Goal: Information Seeking & Learning: Check status

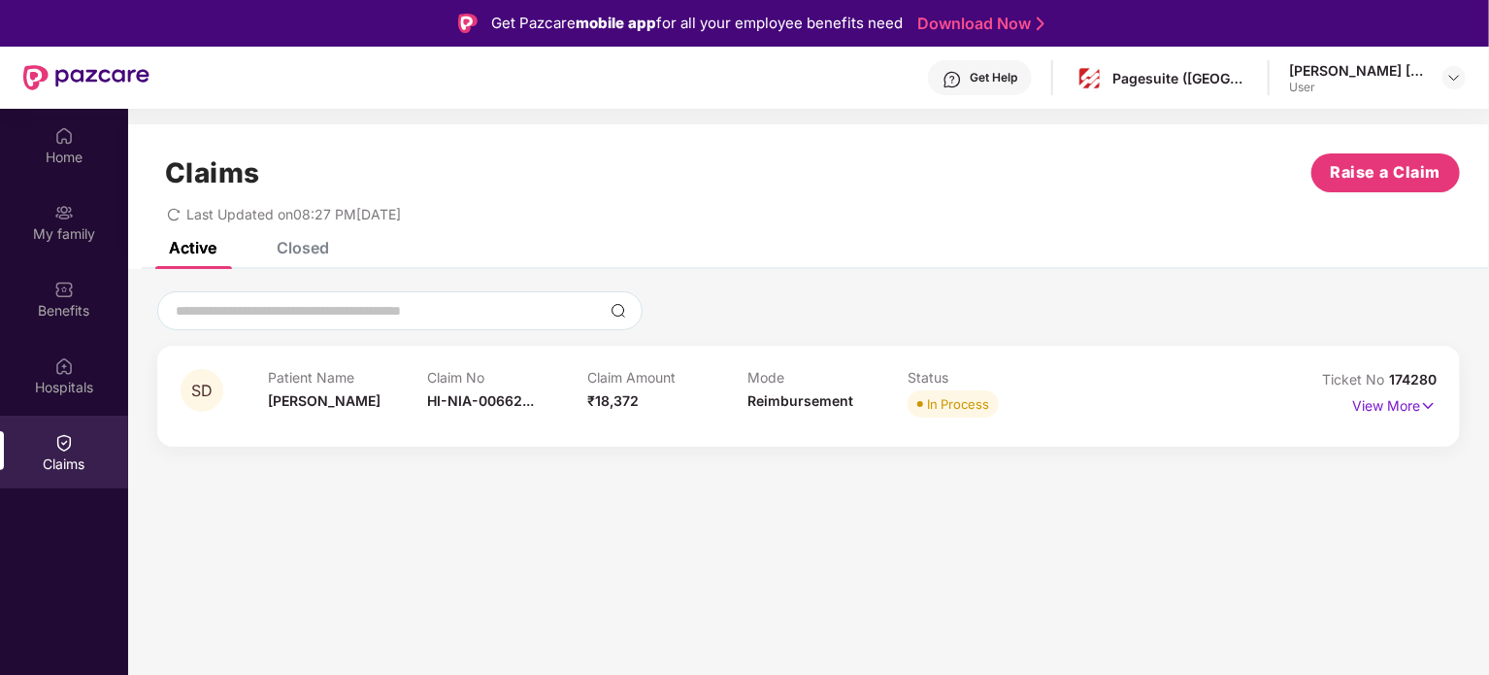
click at [291, 244] on div "Closed" at bounding box center [303, 247] width 52 height 19
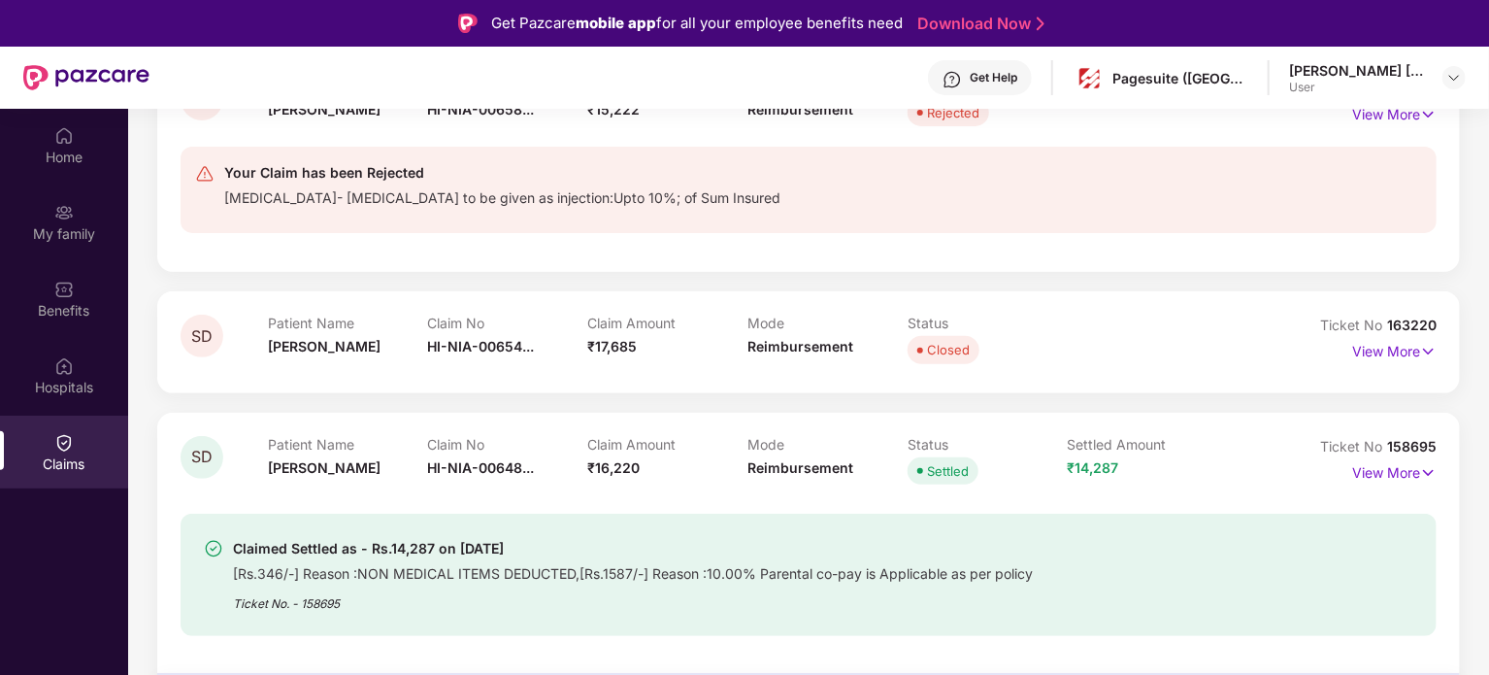
scroll to position [97, 0]
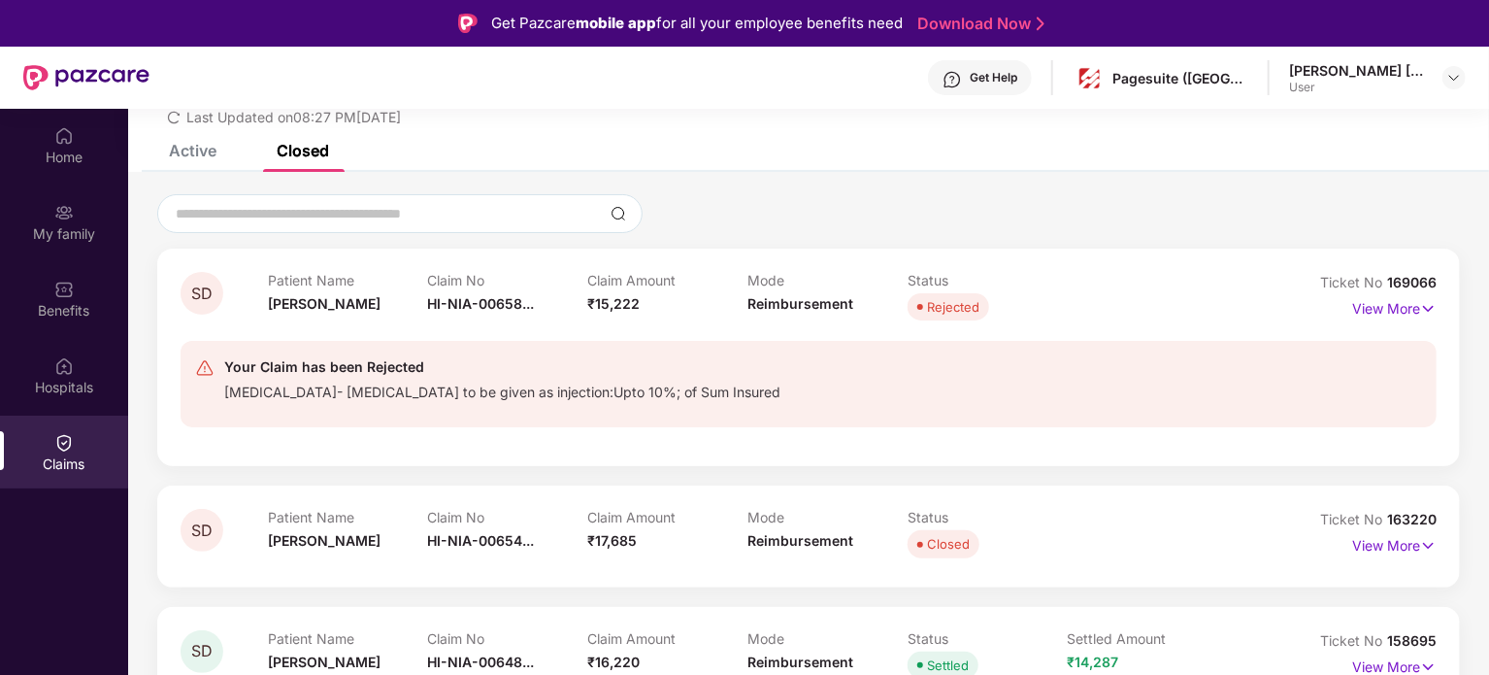
click at [396, 397] on div "[MEDICAL_DATA]- [MEDICAL_DATA] to be given as injection:Upto 10%; of Sum Insured" at bounding box center [502, 390] width 556 height 22
click at [1398, 317] on p "View More" at bounding box center [1395, 306] width 84 height 26
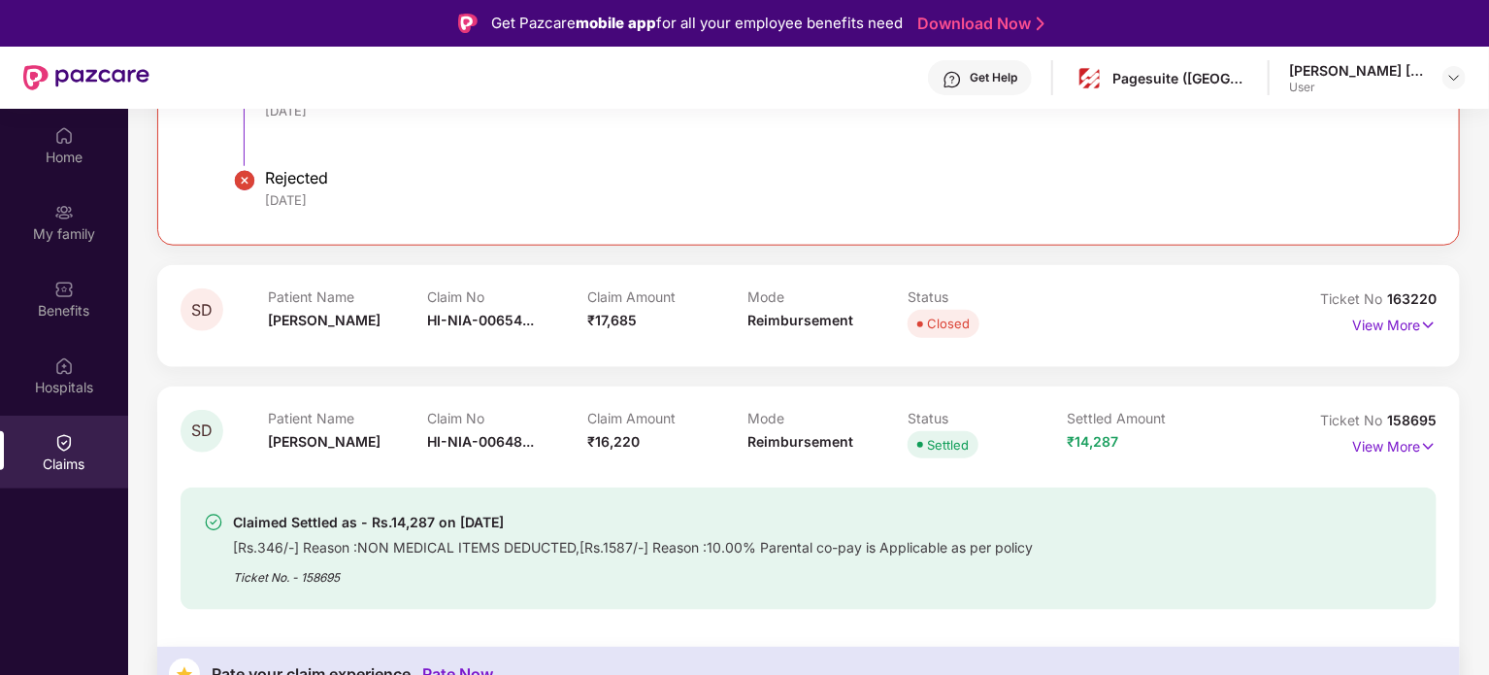
scroll to position [971, 0]
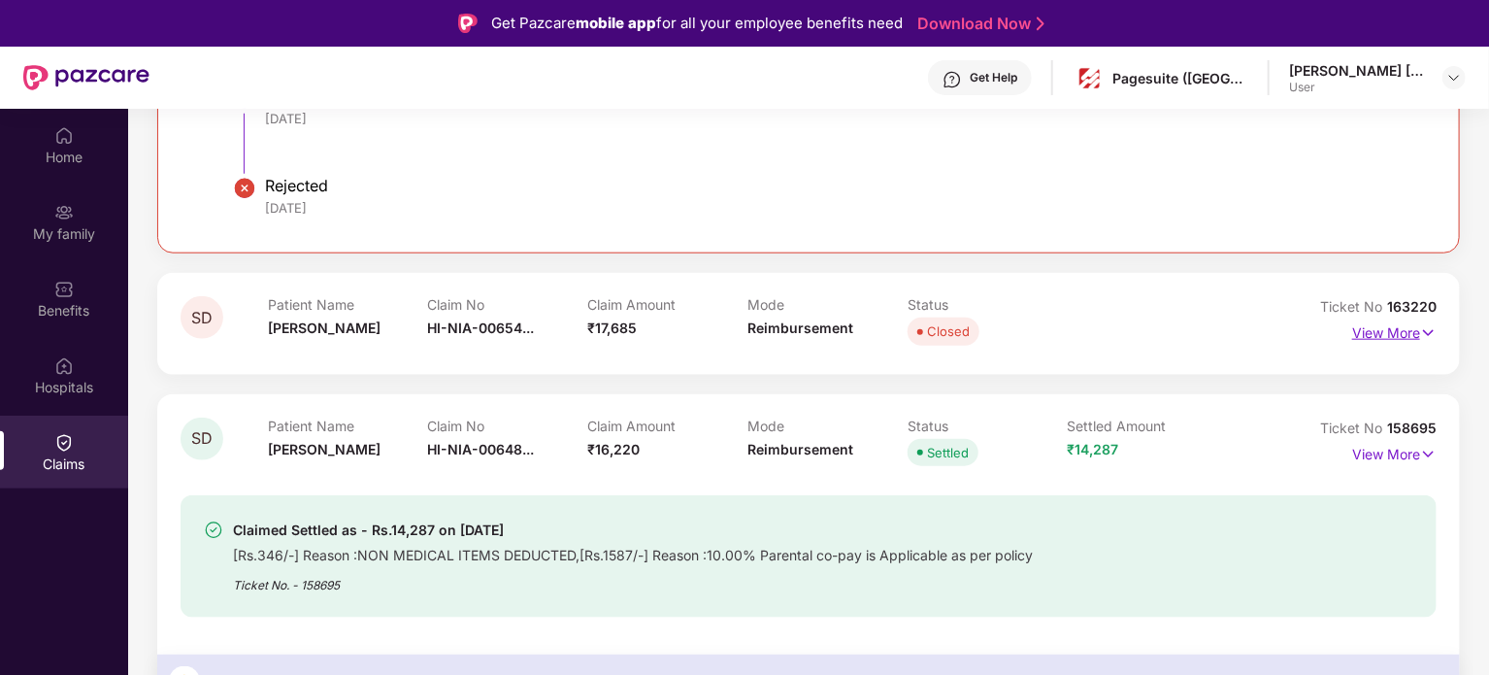
click at [1377, 338] on p "View More" at bounding box center [1395, 330] width 84 height 26
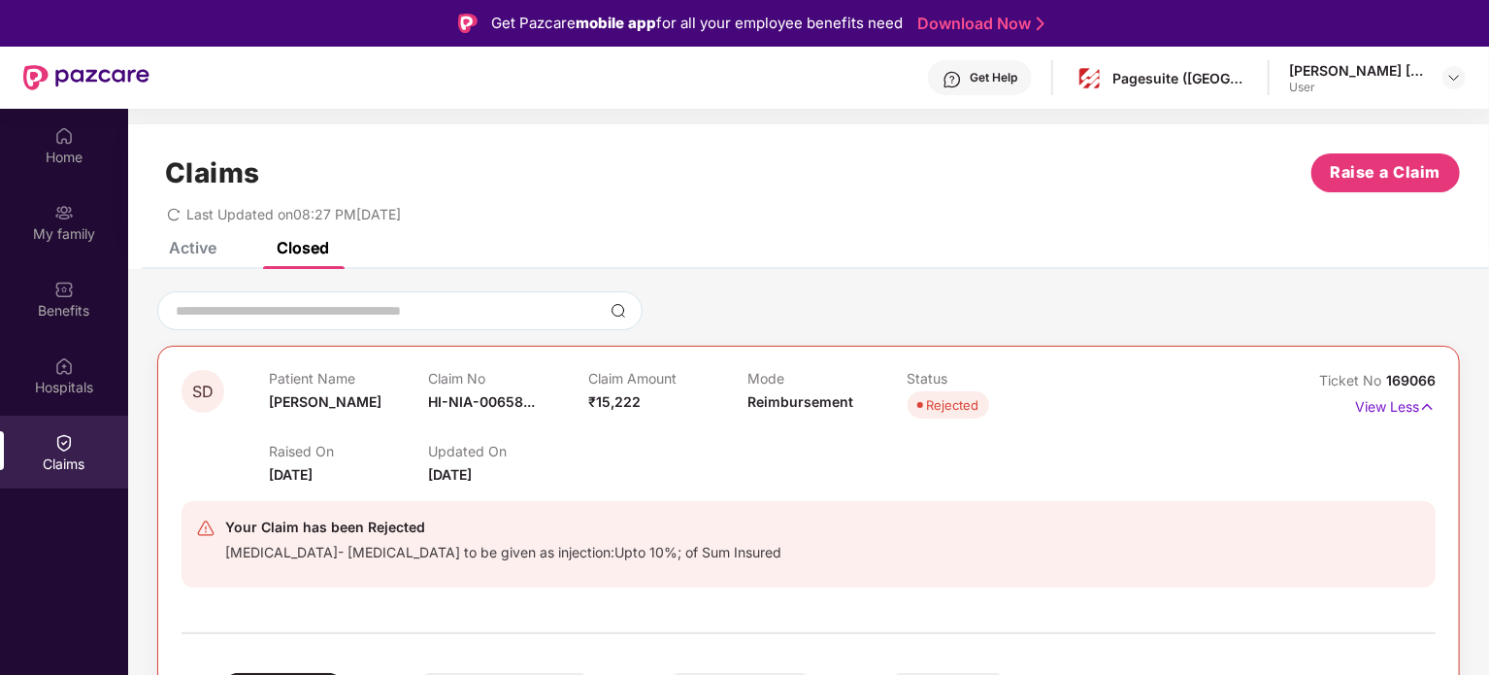
scroll to position [97, 0]
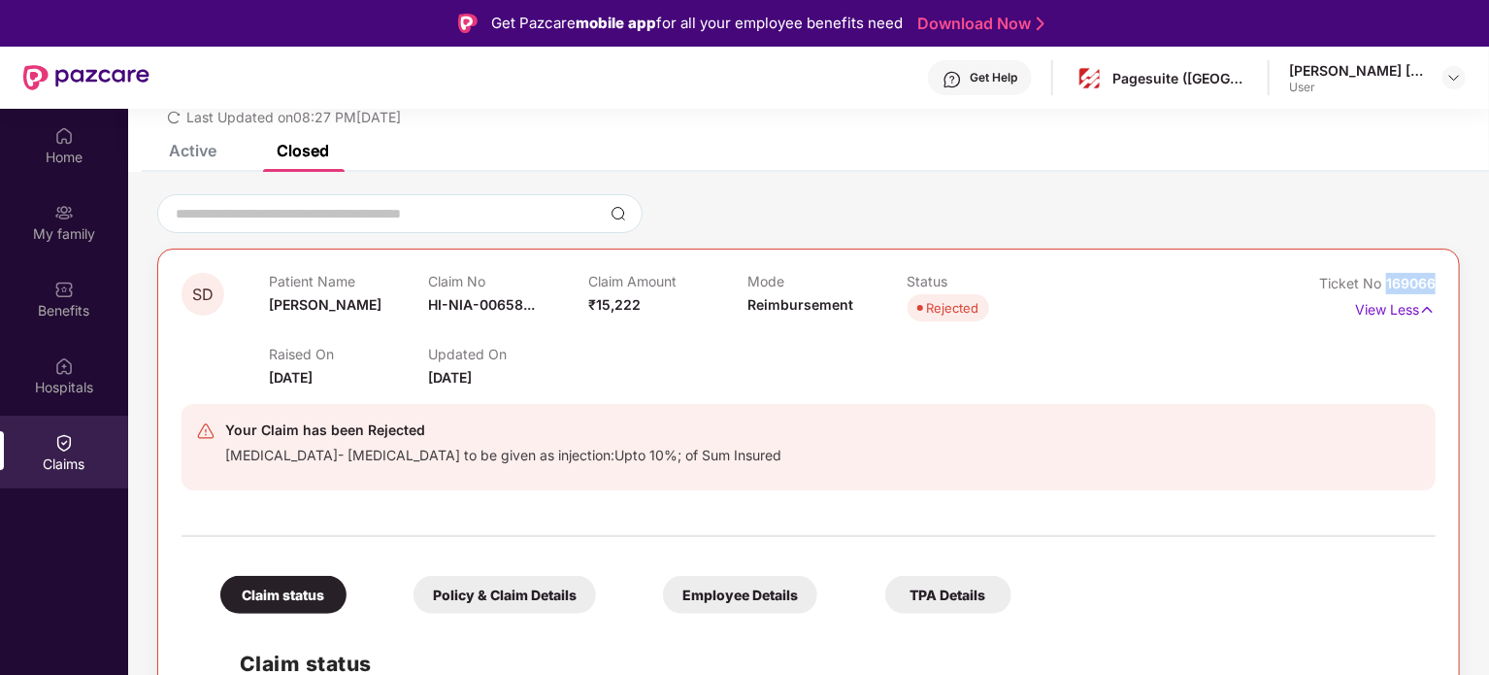
drag, startPoint x: 1435, startPoint y: 280, endPoint x: 1385, endPoint y: 279, distance: 50.5
click at [1385, 279] on div "SD Patient Name [PERSON_NAME] Claim No HI-NIA-00658... Claim Amount ₹15,222 Mod…" at bounding box center [808, 688] width 1303 height 879
copy span "169066"
